Goal: Information Seeking & Learning: Understand process/instructions

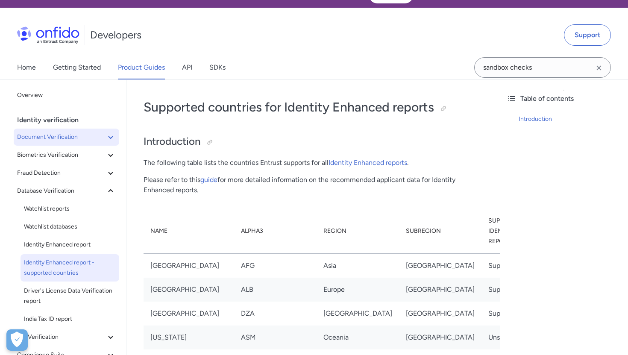
click at [62, 143] on button "Document Verification" at bounding box center [66, 137] width 105 height 17
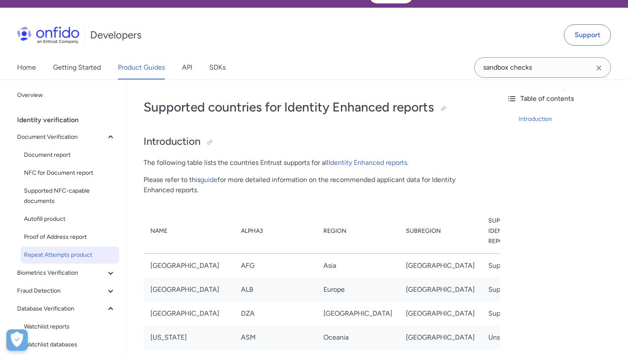
click at [57, 257] on span "Repeat Attempts product" at bounding box center [70, 255] width 92 height 10
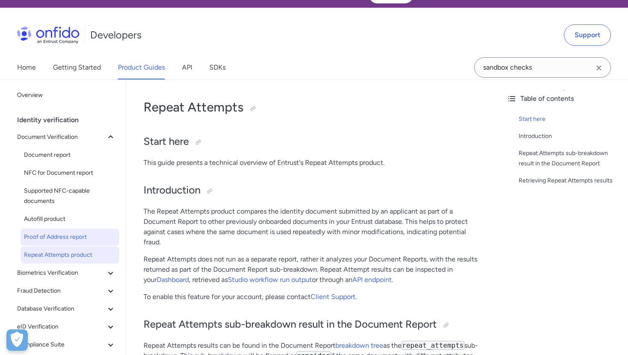
click at [56, 241] on span "Proof of Address report" at bounding box center [70, 237] width 92 height 10
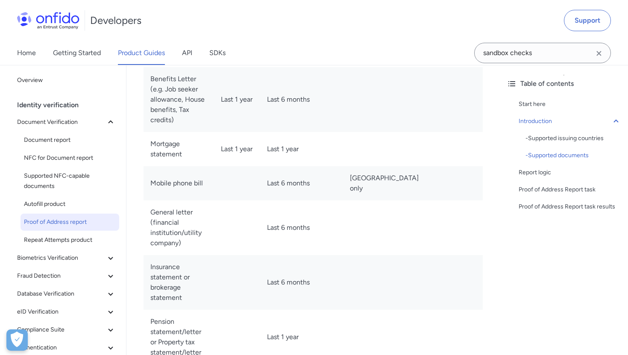
scroll to position [1238, 0]
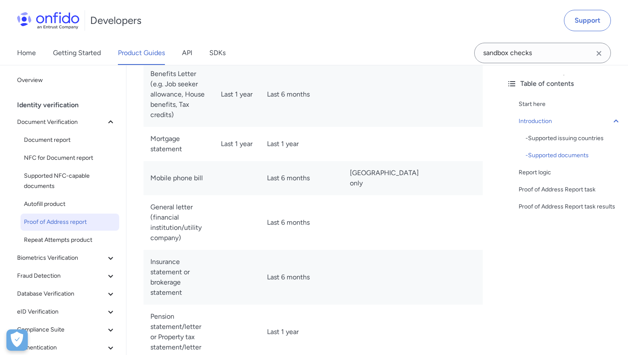
drag, startPoint x: 151, startPoint y: 246, endPoint x: 180, endPoint y: 259, distance: 31.6
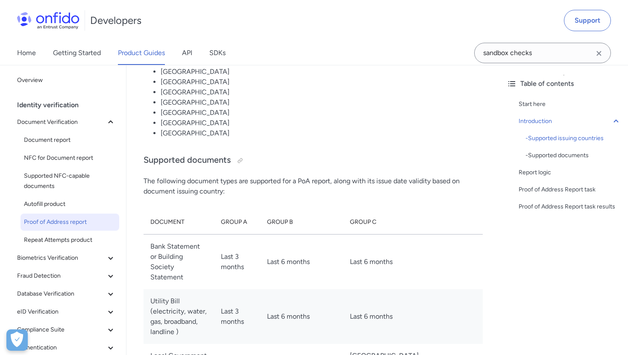
scroll to position [933, 0]
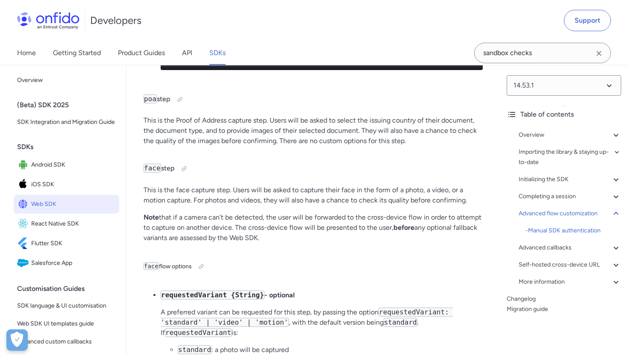
scroll to position [14219, 0]
